Goal: Task Accomplishment & Management: Use online tool/utility

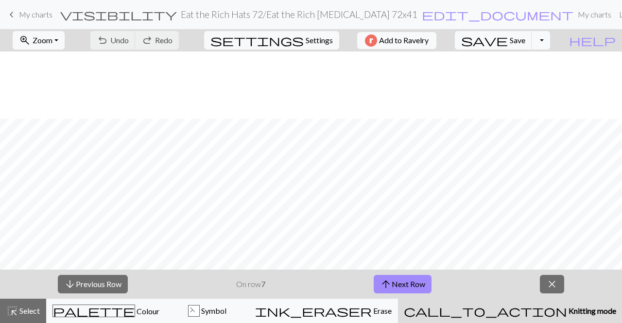
scroll to position [67, 0]
click at [414, 286] on button "arrow_upward Next Row" at bounding box center [402, 284] width 58 height 18
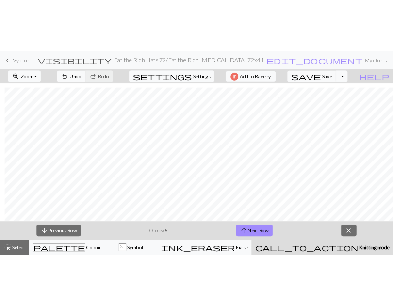
scroll to position [67, 7]
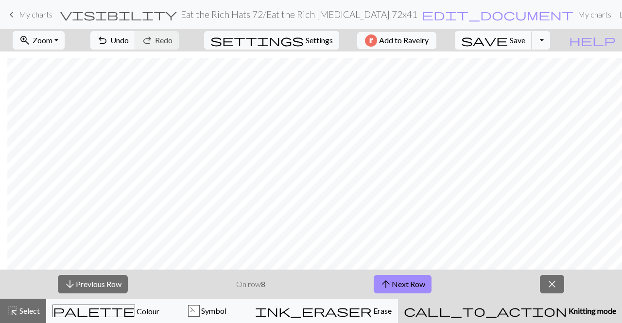
click at [525, 40] on span "Save" at bounding box center [517, 39] width 16 height 9
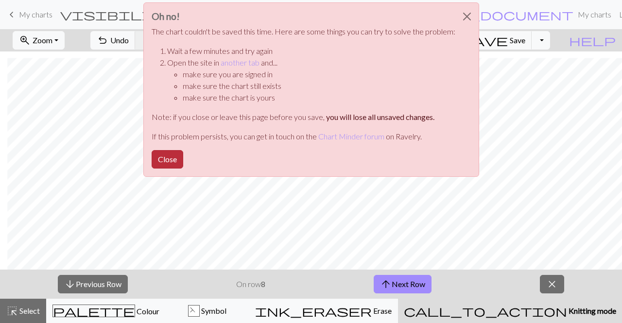
click at [164, 161] on button "Close" at bounding box center [168, 159] width 32 height 18
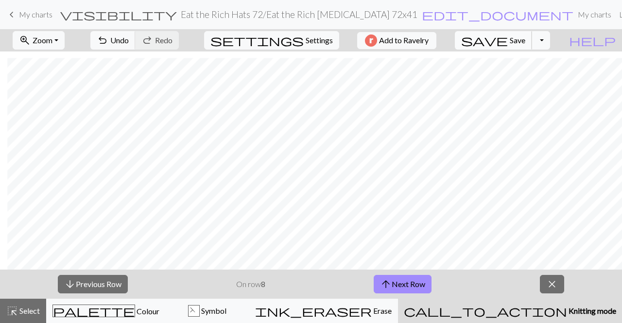
click at [525, 36] on span "Save" at bounding box center [517, 39] width 16 height 9
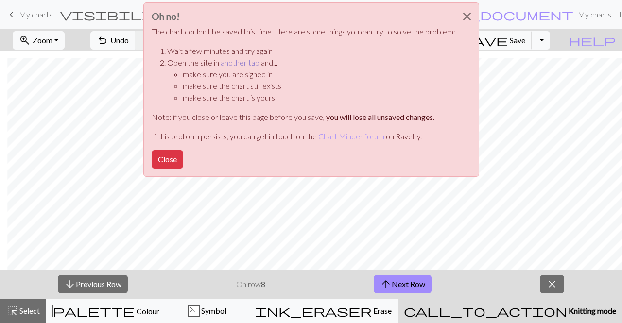
click at [244, 64] on link "another tab" at bounding box center [239, 62] width 39 height 9
click at [165, 159] on button "Close" at bounding box center [168, 159] width 32 height 18
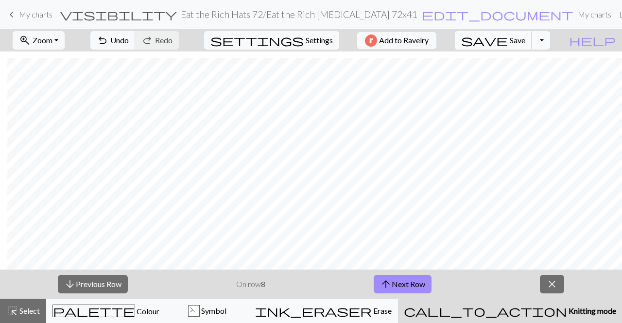
click at [508, 43] on span "save" at bounding box center [484, 41] width 47 height 14
click at [417, 285] on button "arrow_upward Next Row" at bounding box center [402, 284] width 58 height 18
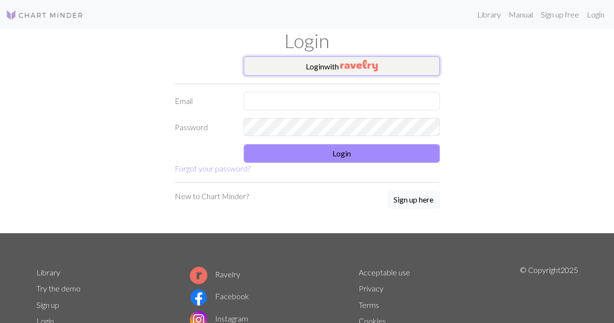
click at [369, 66] on img "button" at bounding box center [358, 66] width 37 height 12
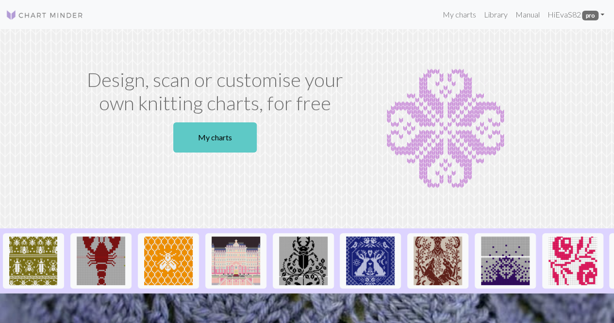
click at [233, 140] on link "My charts" at bounding box center [215, 137] width 84 height 30
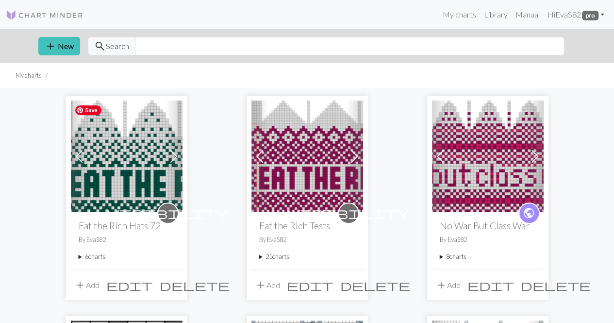
click at [130, 163] on img at bounding box center [127, 157] width 112 height 112
click at [83, 255] on summary "6 charts" at bounding box center [127, 256] width 96 height 9
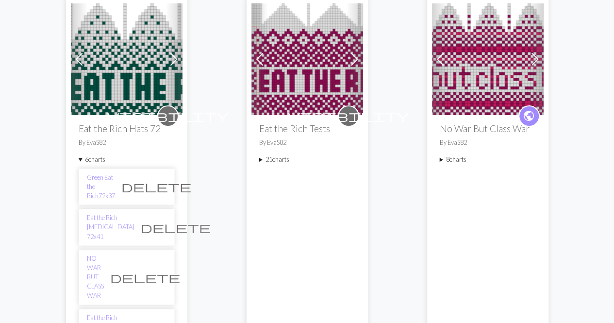
scroll to position [146, 0]
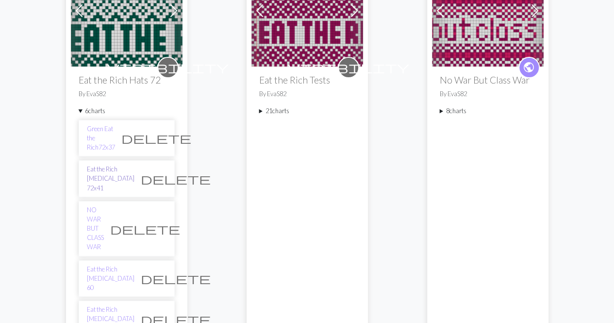
click at [100, 165] on link "Eat the Rich [MEDICAL_DATA] 72x41" at bounding box center [111, 179] width 48 height 28
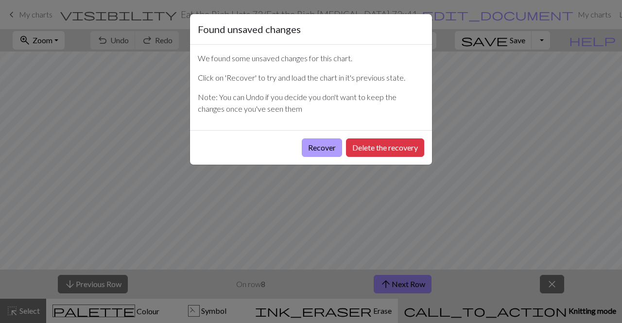
click at [326, 148] on button "Recover" at bounding box center [322, 147] width 40 height 18
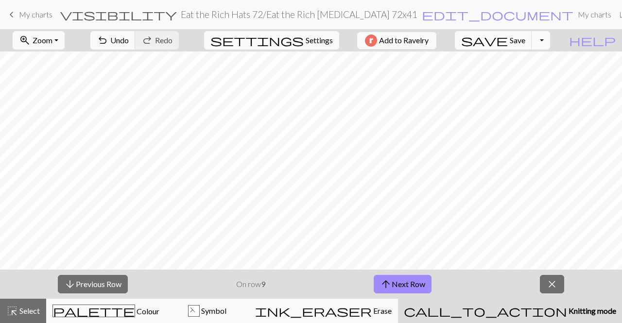
scroll to position [221, 0]
click at [525, 37] on span "Save" at bounding box center [517, 39] width 16 height 9
click at [52, 40] on span "Zoom" at bounding box center [43, 39] width 20 height 9
click at [70, 79] on button "Fit width" at bounding box center [52, 77] width 77 height 16
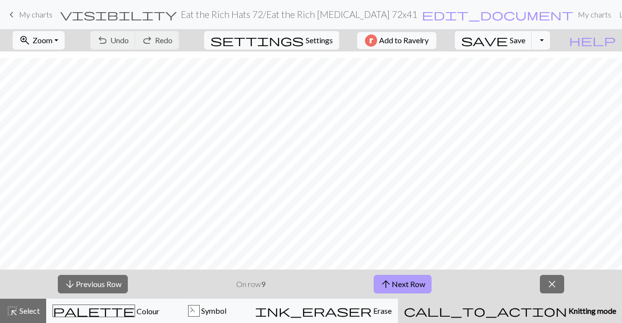
click at [402, 285] on button "arrow_upward Next Row" at bounding box center [402, 284] width 58 height 18
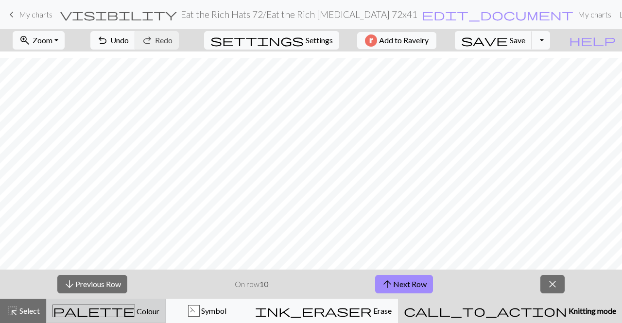
click at [109, 315] on span "palette" at bounding box center [94, 311] width 82 height 14
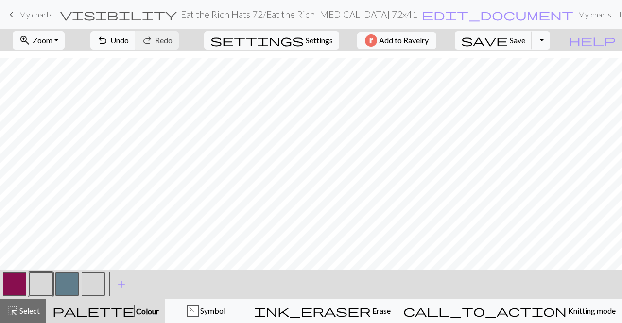
click at [38, 288] on button "button" at bounding box center [40, 283] width 23 height 23
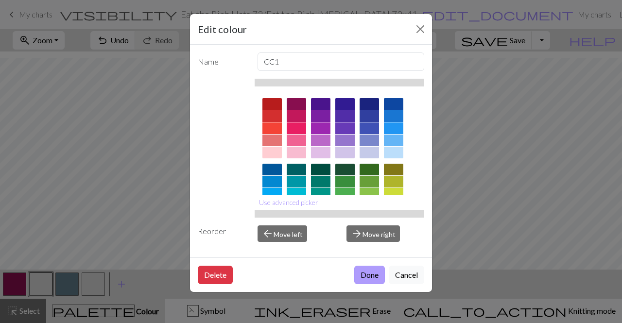
click at [374, 276] on button "Done" at bounding box center [369, 275] width 31 height 18
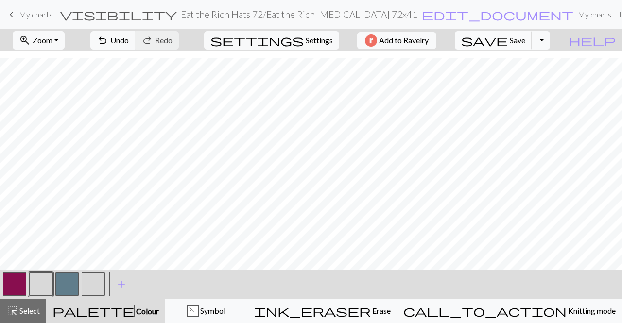
click at [525, 39] on span "Save" at bounding box center [517, 39] width 16 height 9
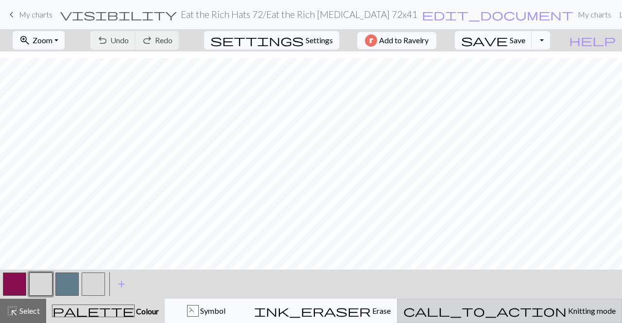
click at [525, 310] on span "call_to_action" at bounding box center [484, 311] width 163 height 14
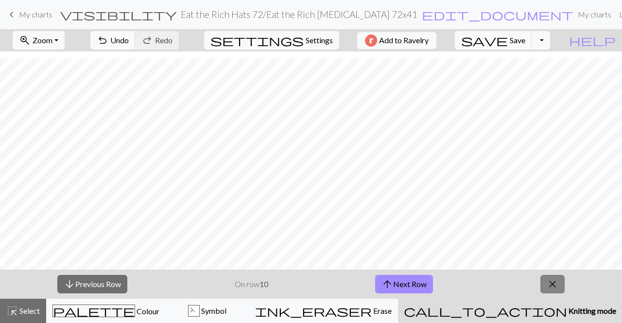
click at [551, 276] on button "close" at bounding box center [552, 284] width 24 height 18
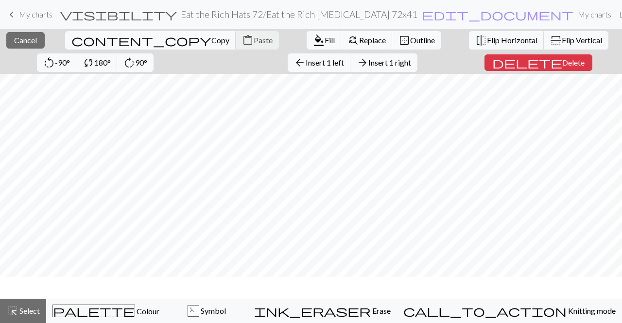
scroll to position [38, 0]
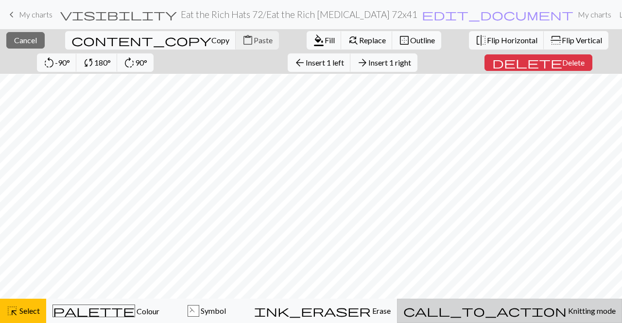
click at [566, 311] on span "Knitting mode" at bounding box center [590, 310] width 49 height 9
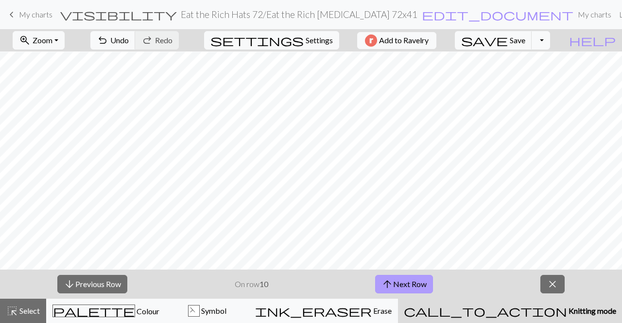
click at [396, 286] on button "arrow_upward Next Row" at bounding box center [404, 284] width 58 height 18
